Goal: Task Accomplishment & Management: Manage account settings

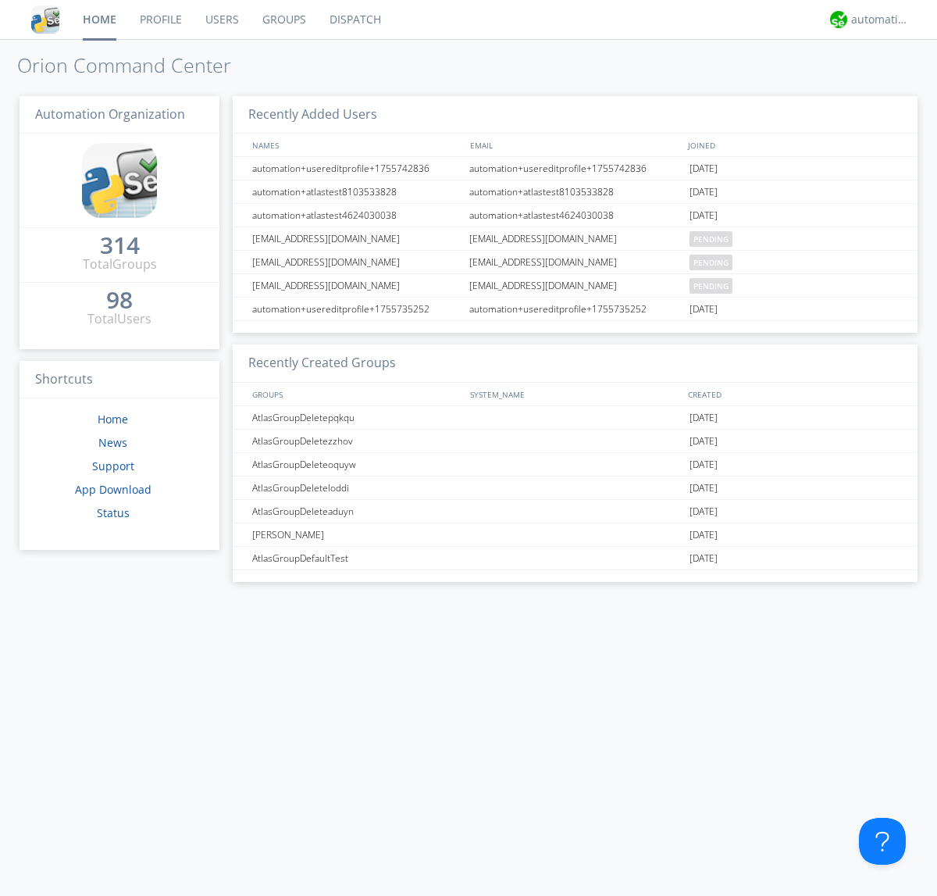
click at [283, 20] on link "Groups" at bounding box center [284, 19] width 67 height 39
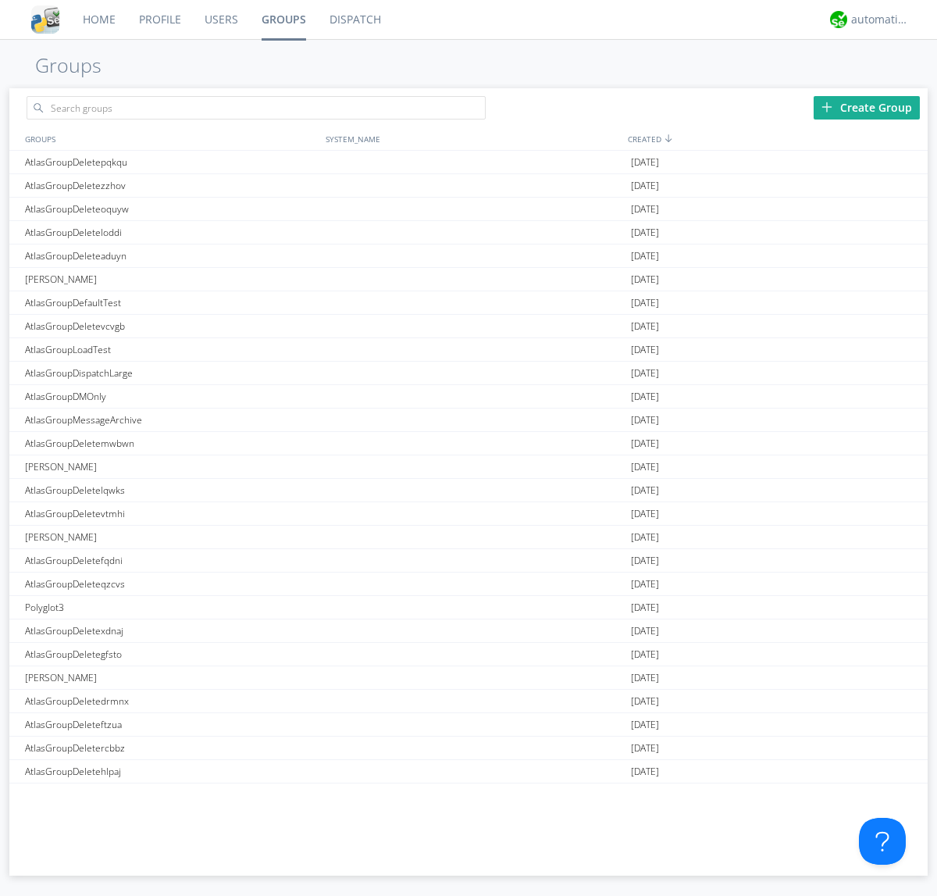
click at [867, 107] on div "Create Group" at bounding box center [867, 107] width 106 height 23
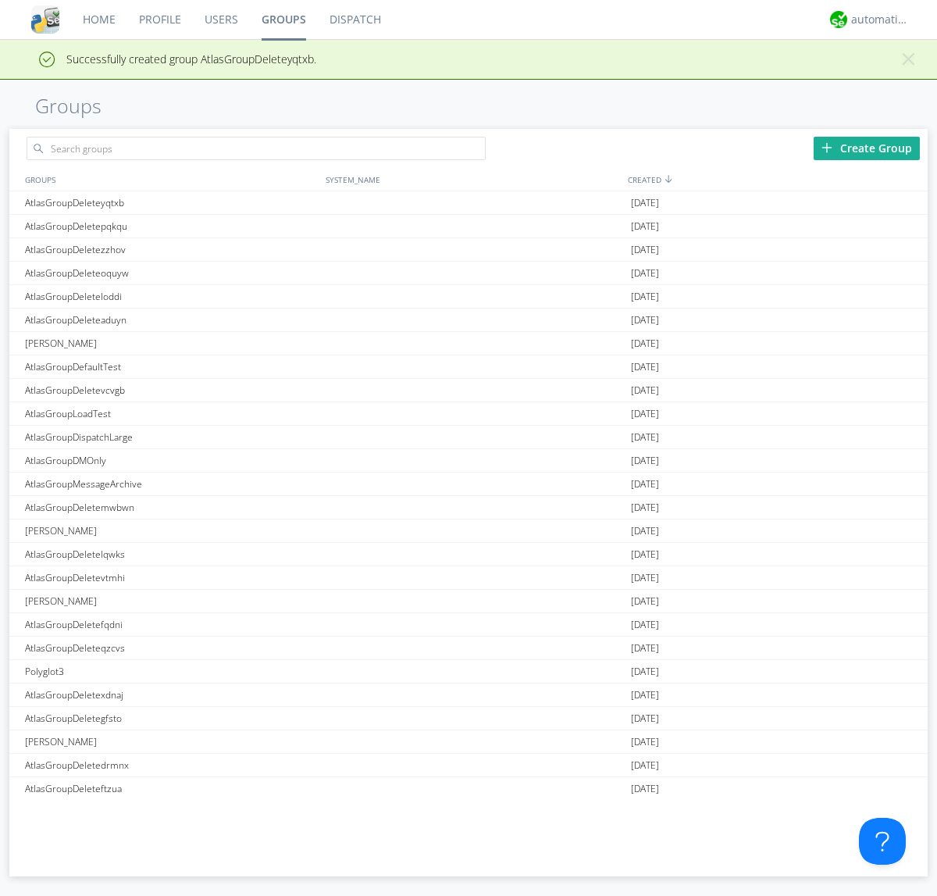
click at [283, 20] on link "Groups" at bounding box center [284, 19] width 68 height 39
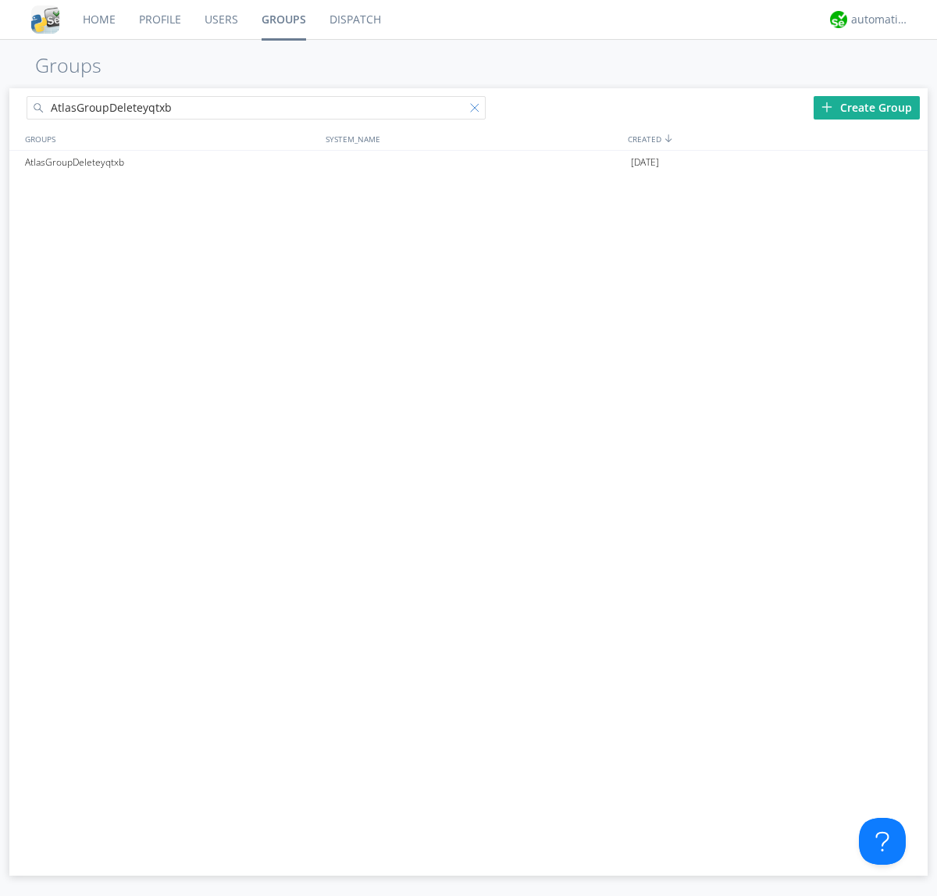
type input "AtlasGroupDeleteyqtxb"
click at [478, 110] on div at bounding box center [478, 111] width 16 height 16
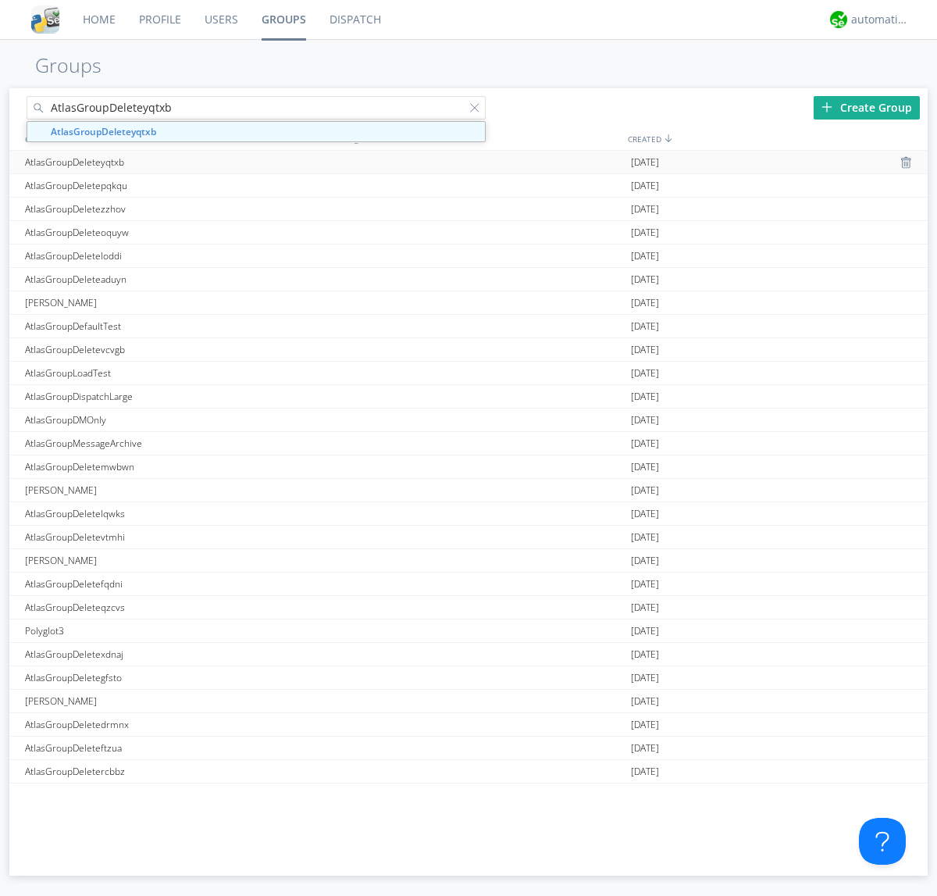
type input "AtlasGroupDeleteyqtxb"
click at [171, 162] on div "AtlasGroupDeleteyqtxb" at bounding box center [171, 162] width 301 height 23
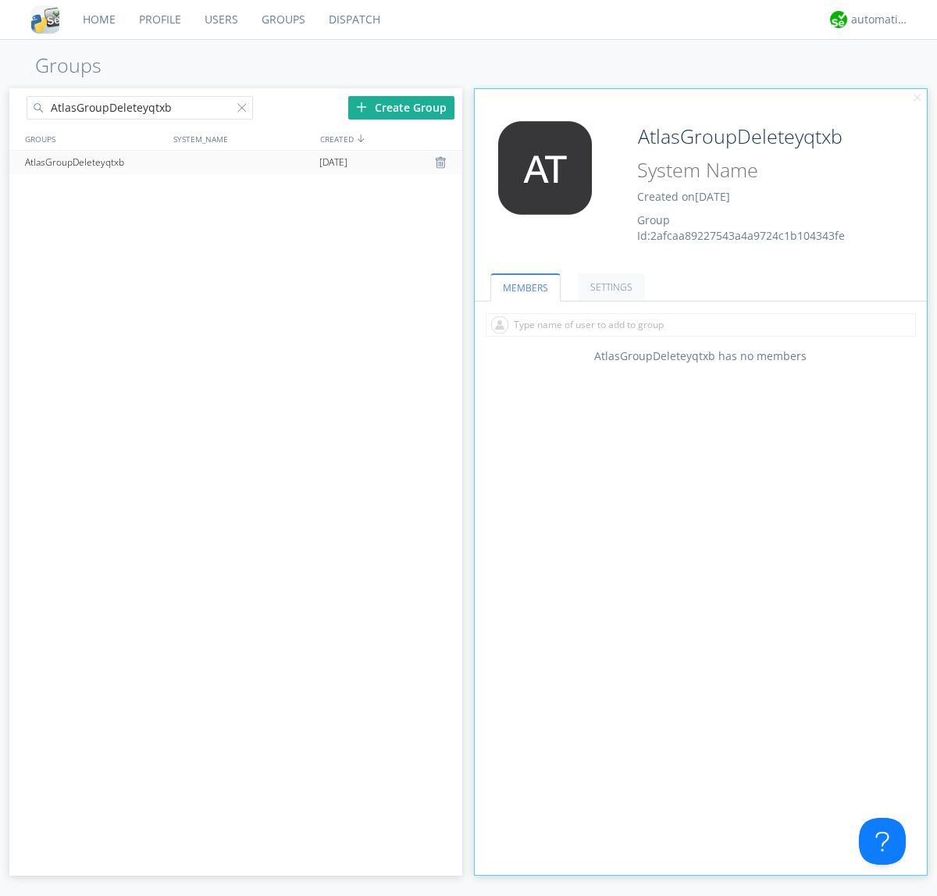
click at [609, 287] on link "SETTINGS" at bounding box center [611, 286] width 67 height 27
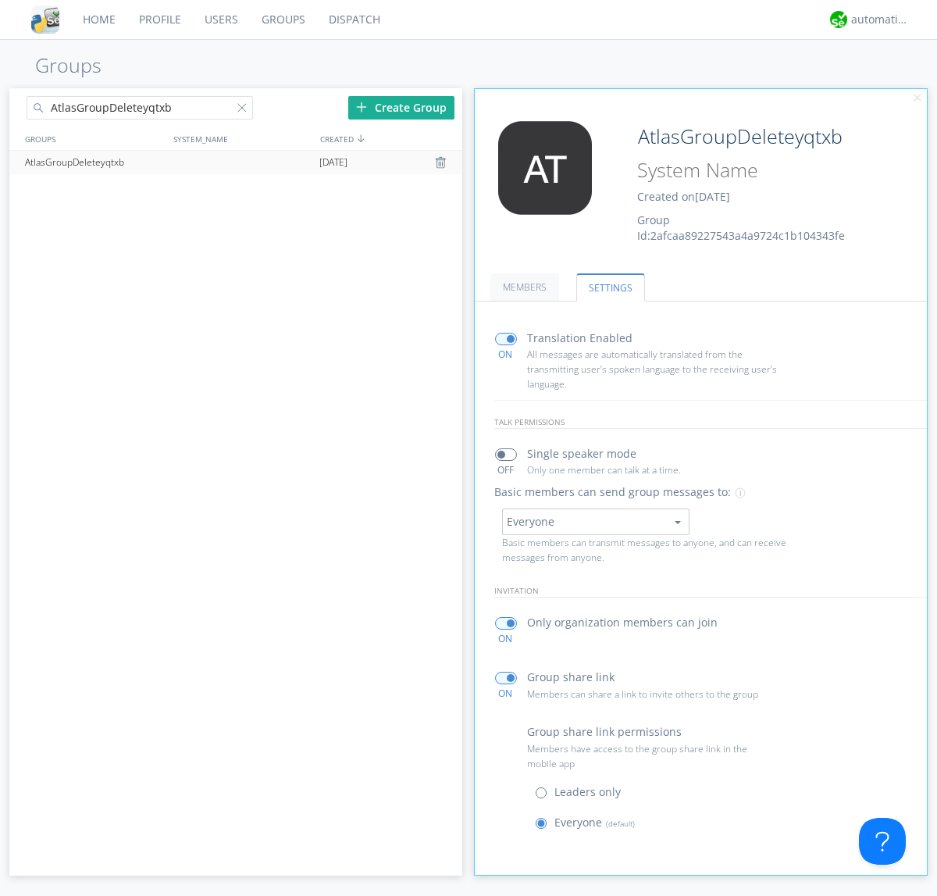
click at [442, 162] on div at bounding box center [443, 162] width 16 height 12
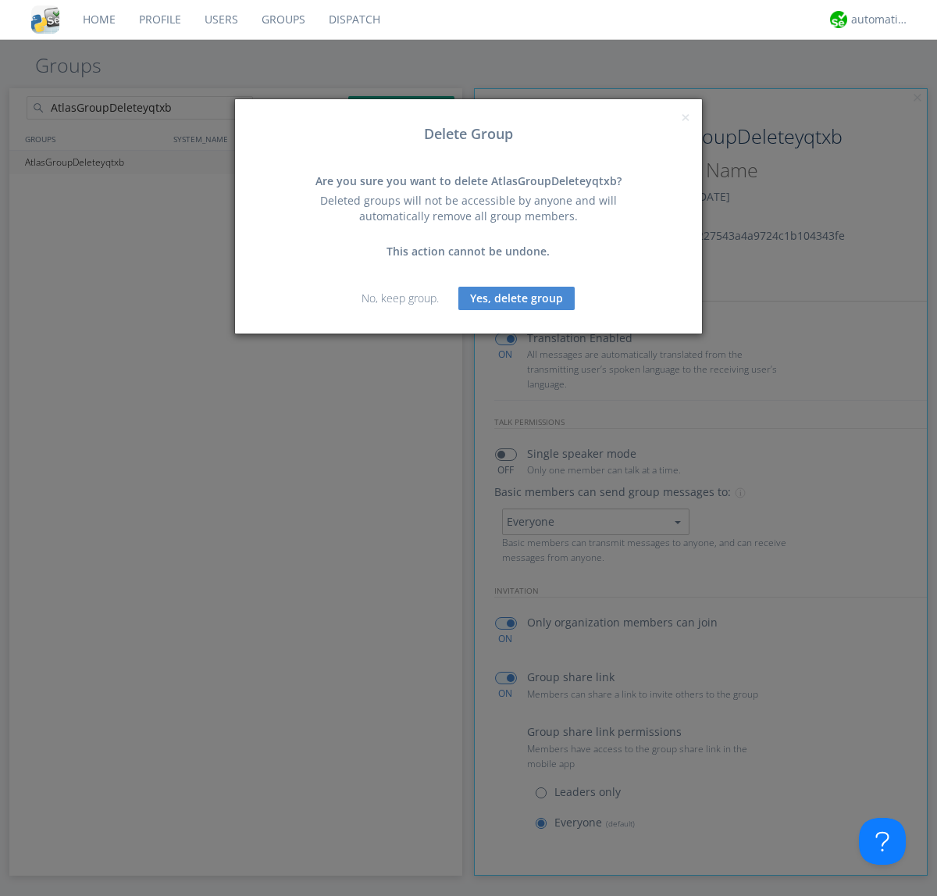
click at [517, 298] on button "Yes, delete group" at bounding box center [517, 298] width 116 height 23
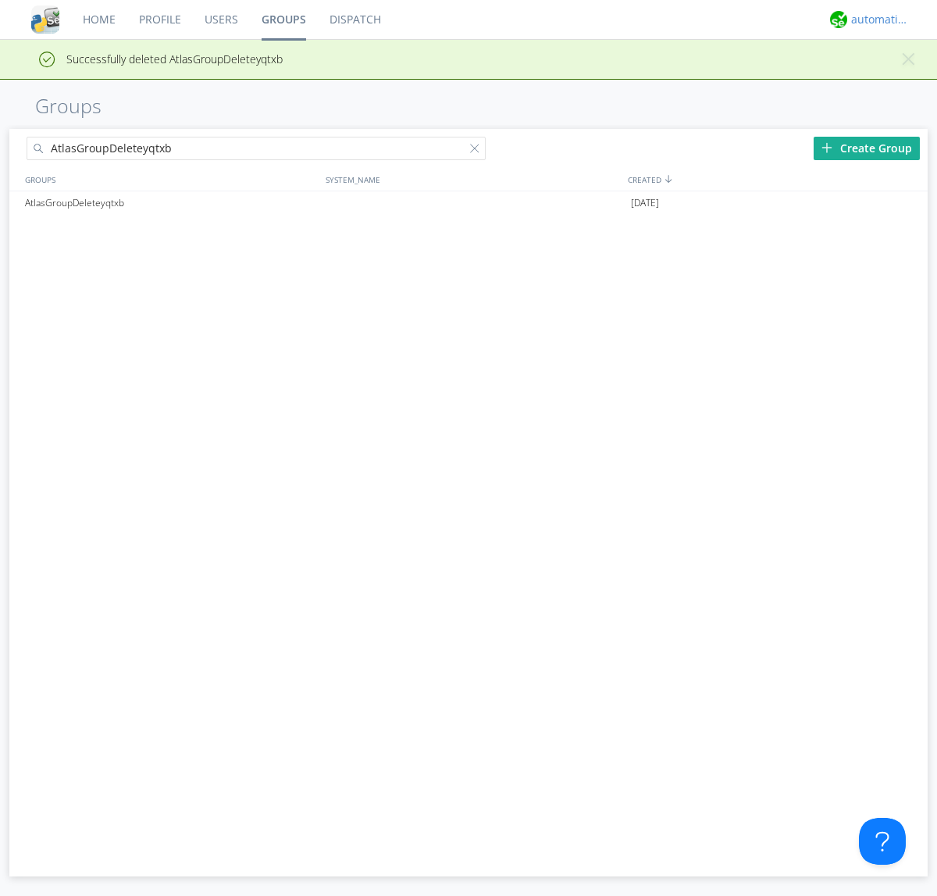
click at [877, 20] on div "automation+atlas" at bounding box center [881, 20] width 59 height 16
